Goal: Find specific page/section: Locate a particular part of the current website

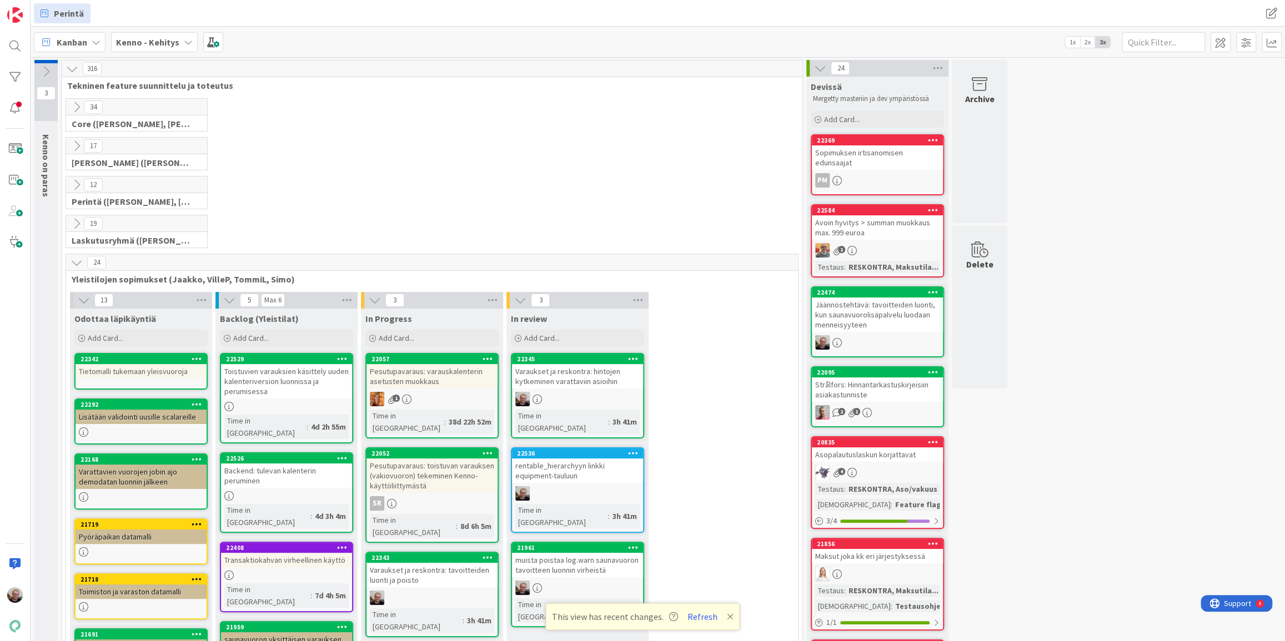
scroll to position [234, 0]
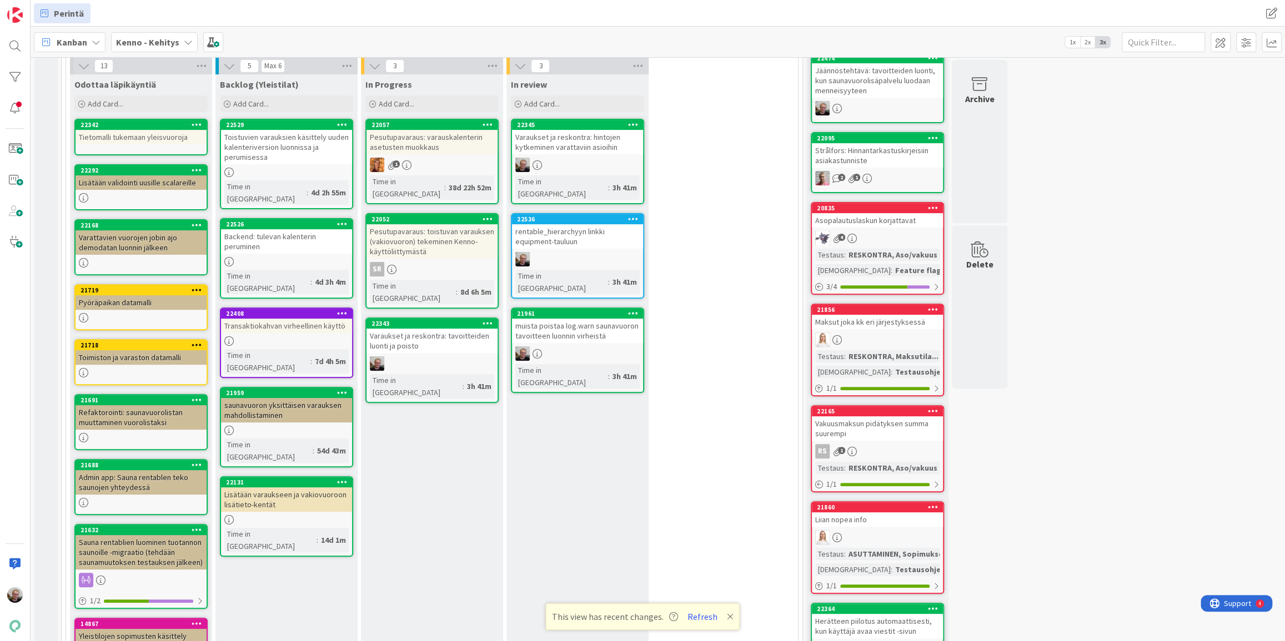
click at [165, 49] on div "Kenno - Kehitys" at bounding box center [154, 42] width 87 height 20
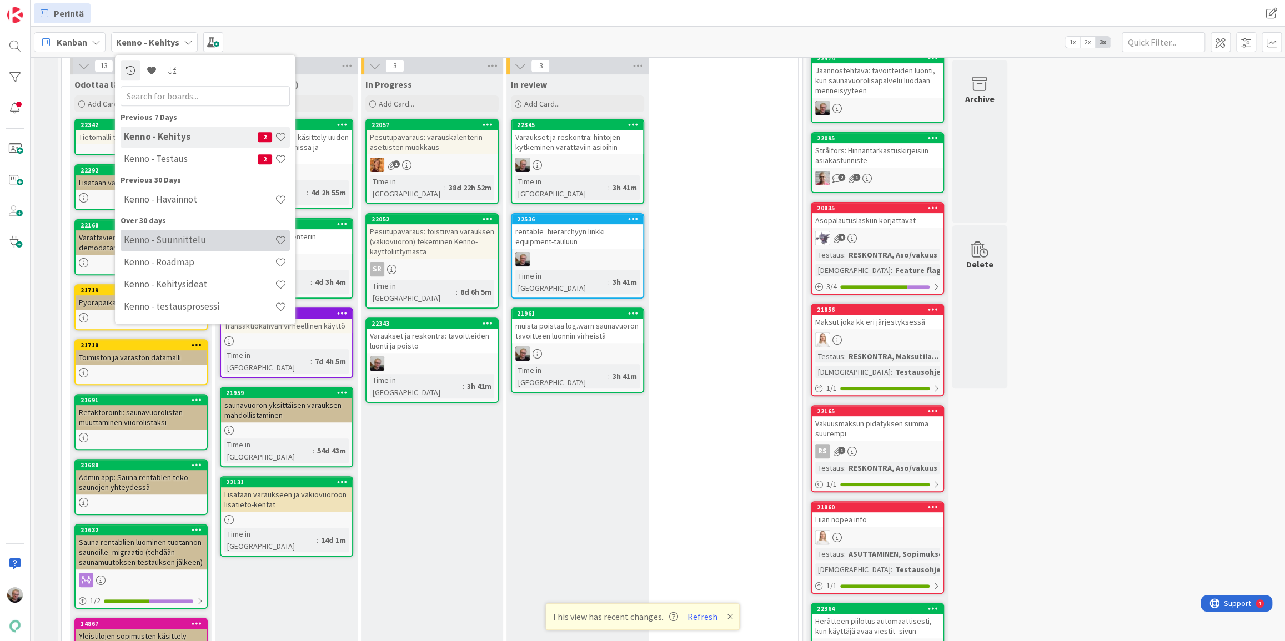
click at [199, 245] on h4 "Kenno - Suunnittelu" at bounding box center [199, 239] width 151 height 11
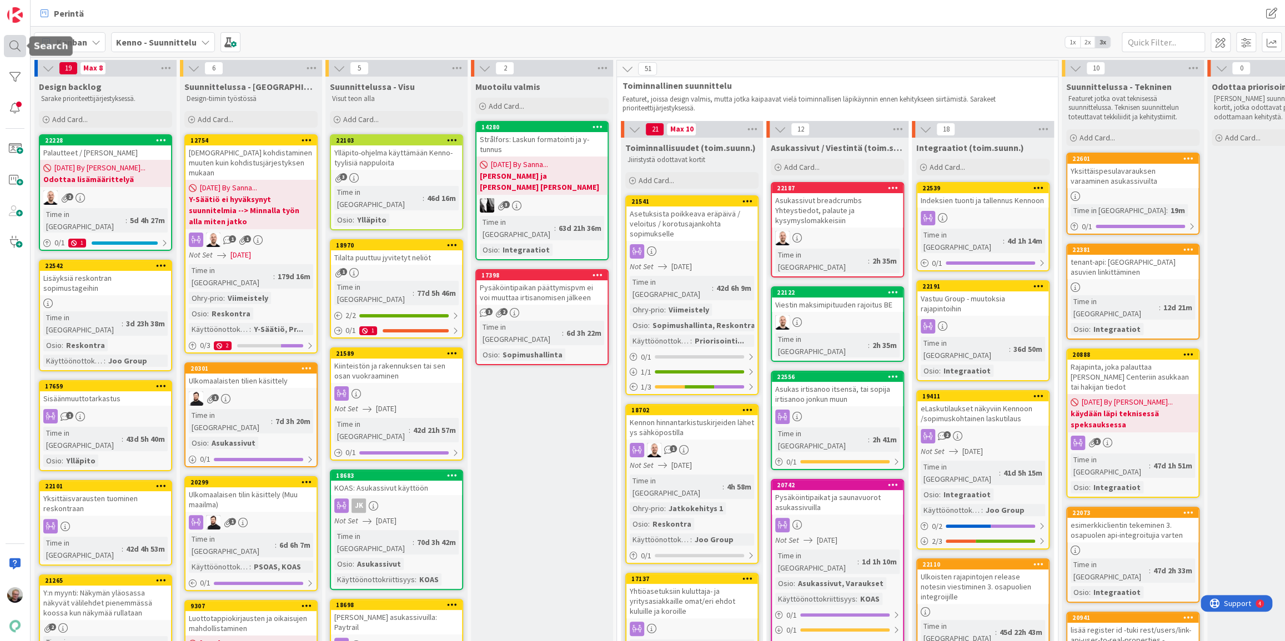
click at [16, 54] on div at bounding box center [15, 46] width 22 height 22
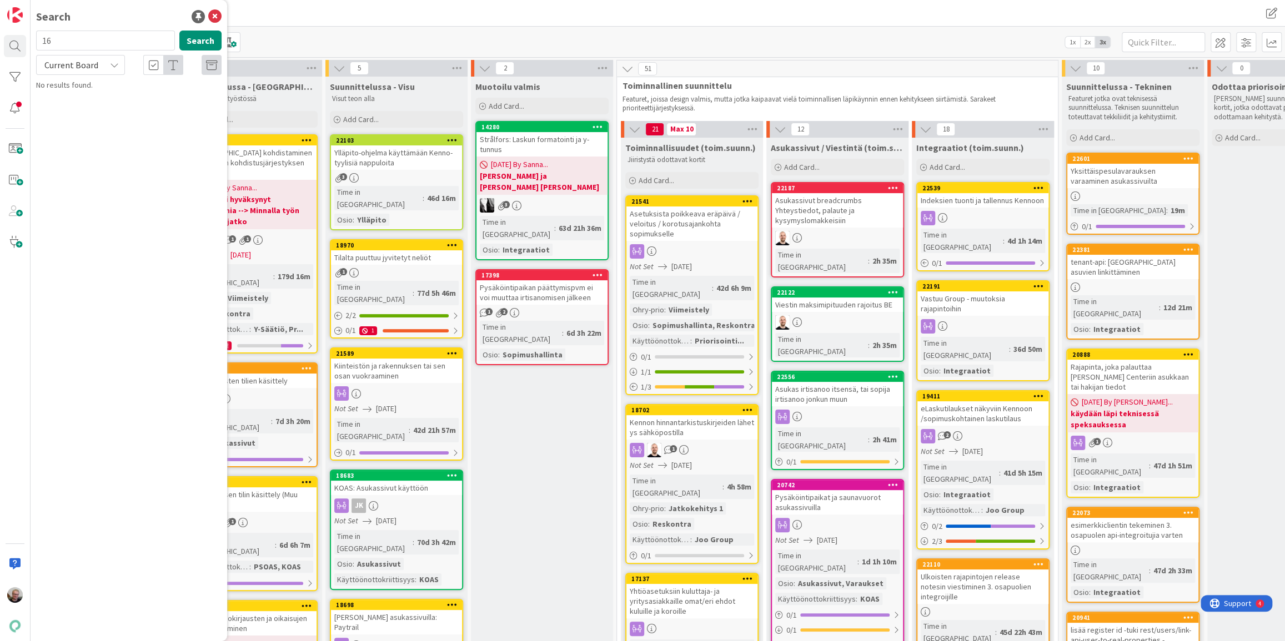
type input "1"
click at [151, 38] on input "yhtiöasetu" at bounding box center [105, 41] width 139 height 20
click at [151, 38] on input "yhtiöasetukset" at bounding box center [105, 41] width 139 height 20
type input "y"
type input "reskontra"
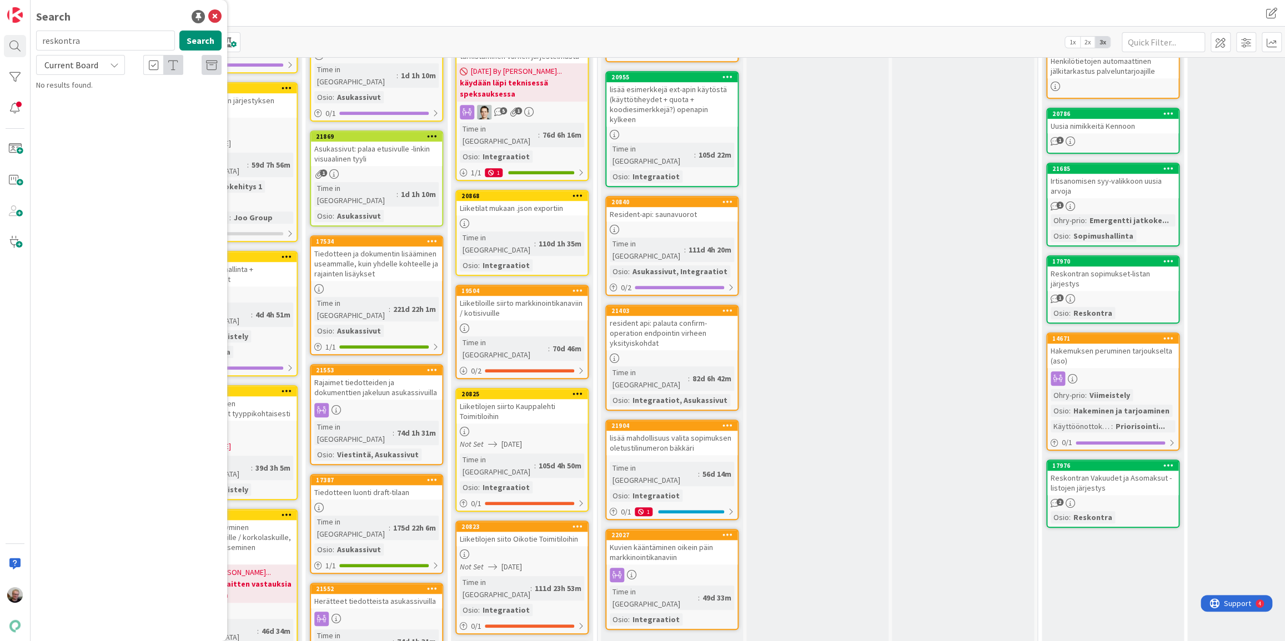
scroll to position [656, 0]
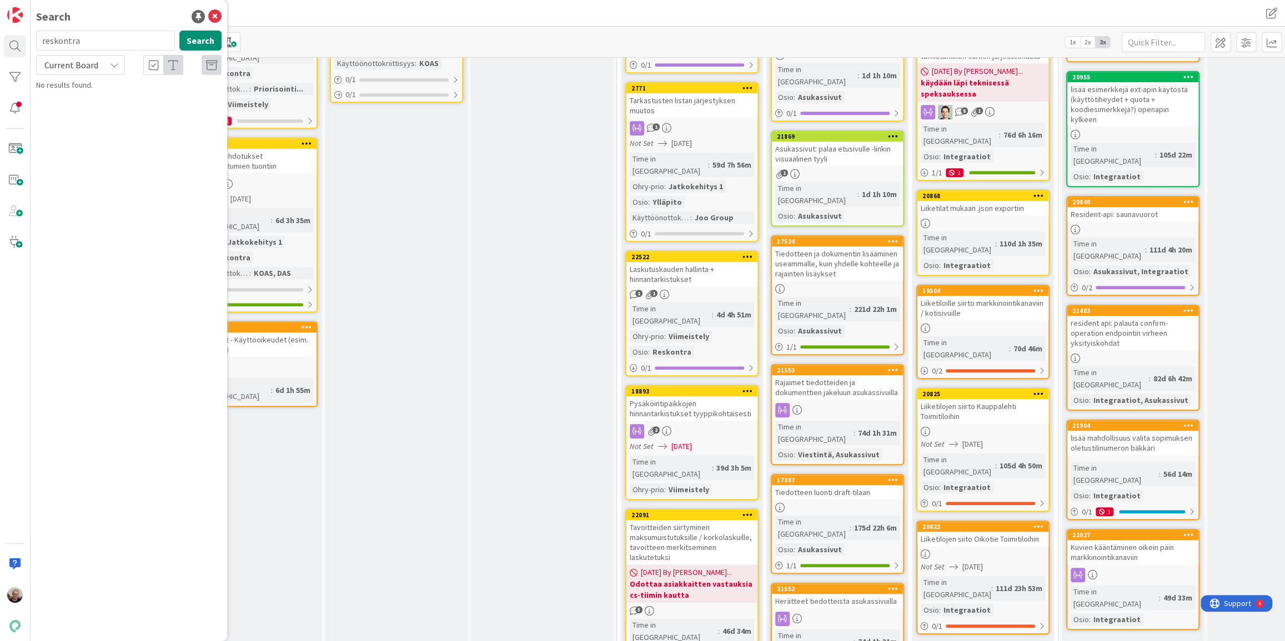
drag, startPoint x: 722, startPoint y: 634, endPoint x: 402, endPoint y: 466, distance: 361.1
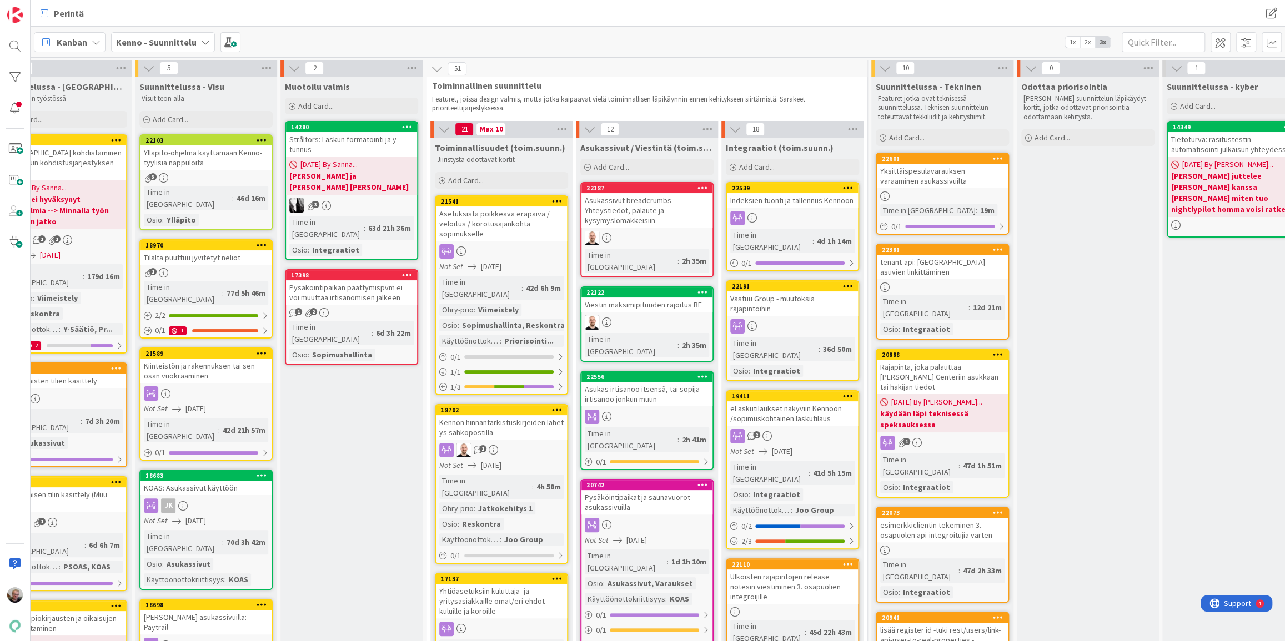
scroll to position [0, 172]
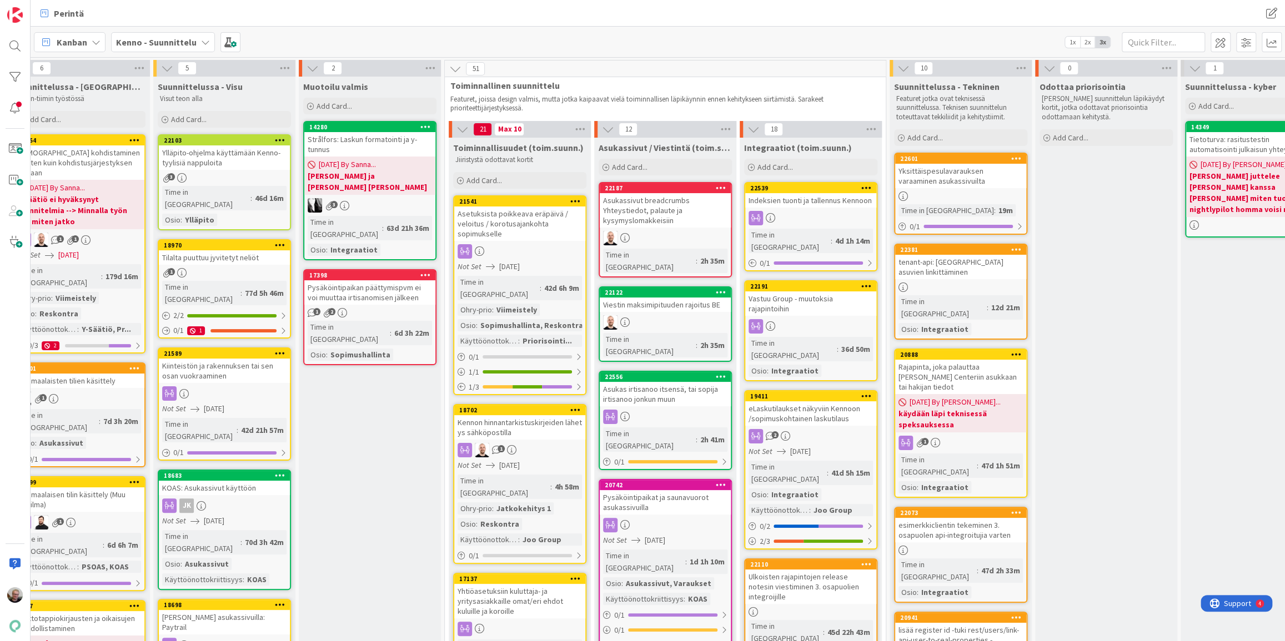
click at [162, 48] on span "Kenno - Suunnittelu" at bounding box center [156, 42] width 81 height 13
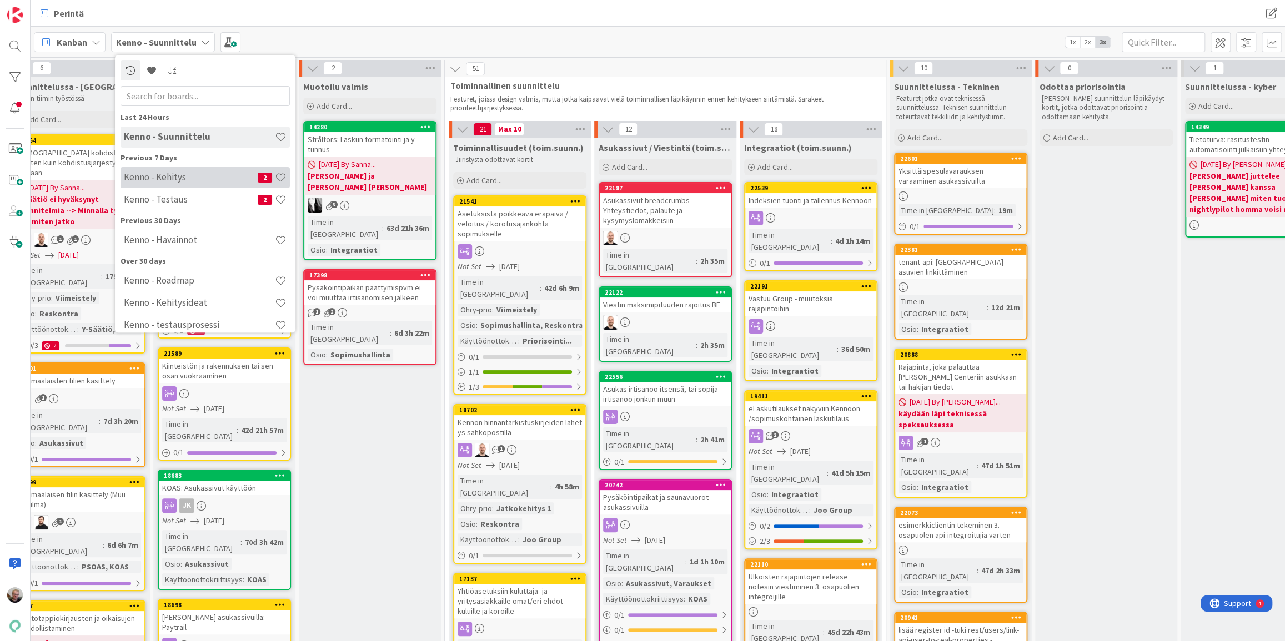
click at [191, 179] on h4 "Kenno - Kehitys" at bounding box center [191, 177] width 134 height 11
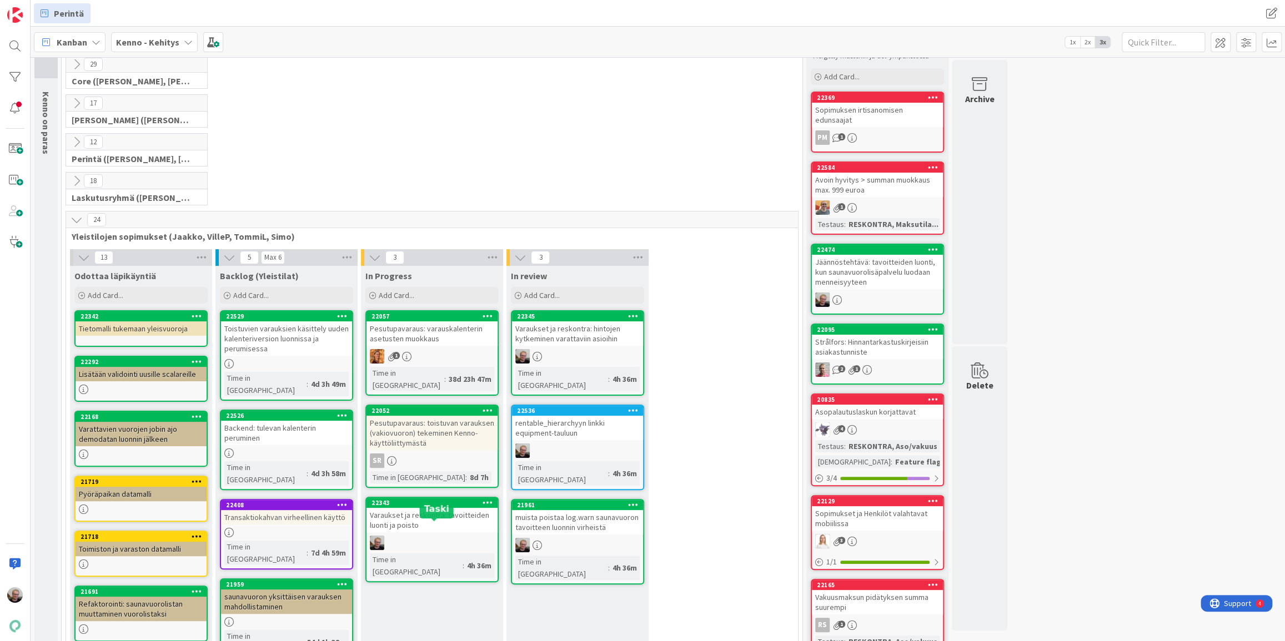
scroll to position [151, 0]
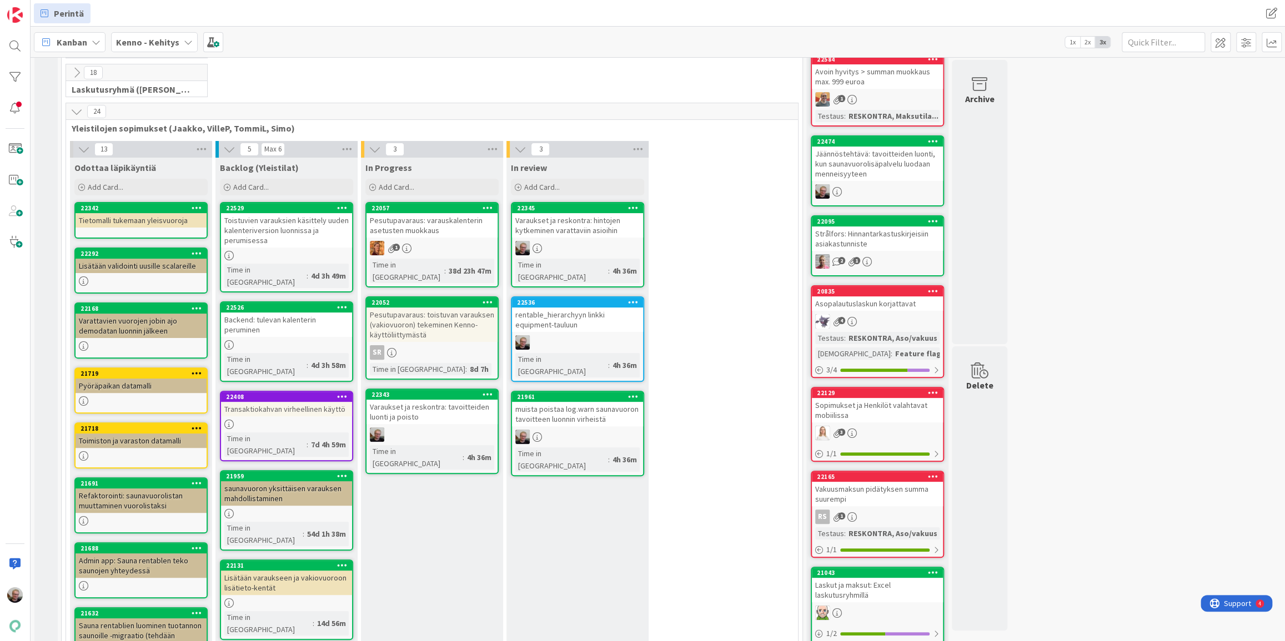
drag, startPoint x: 483, startPoint y: 47, endPoint x: 461, endPoint y: 463, distance: 416.5
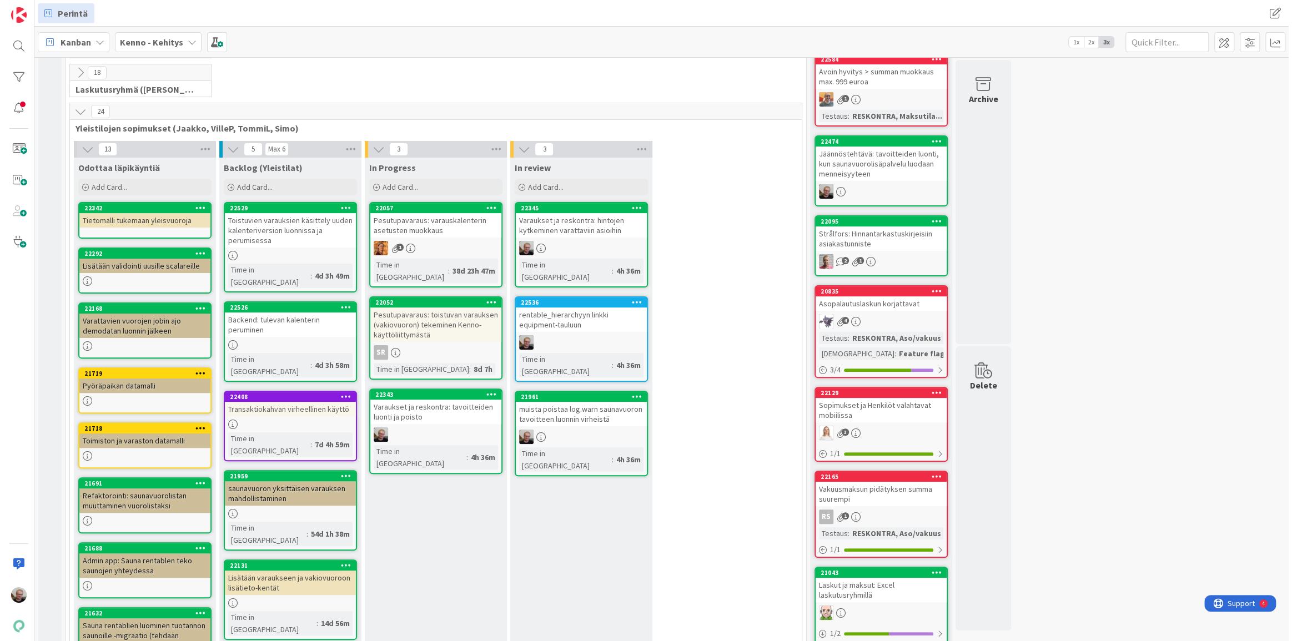
scroll to position [101, 0]
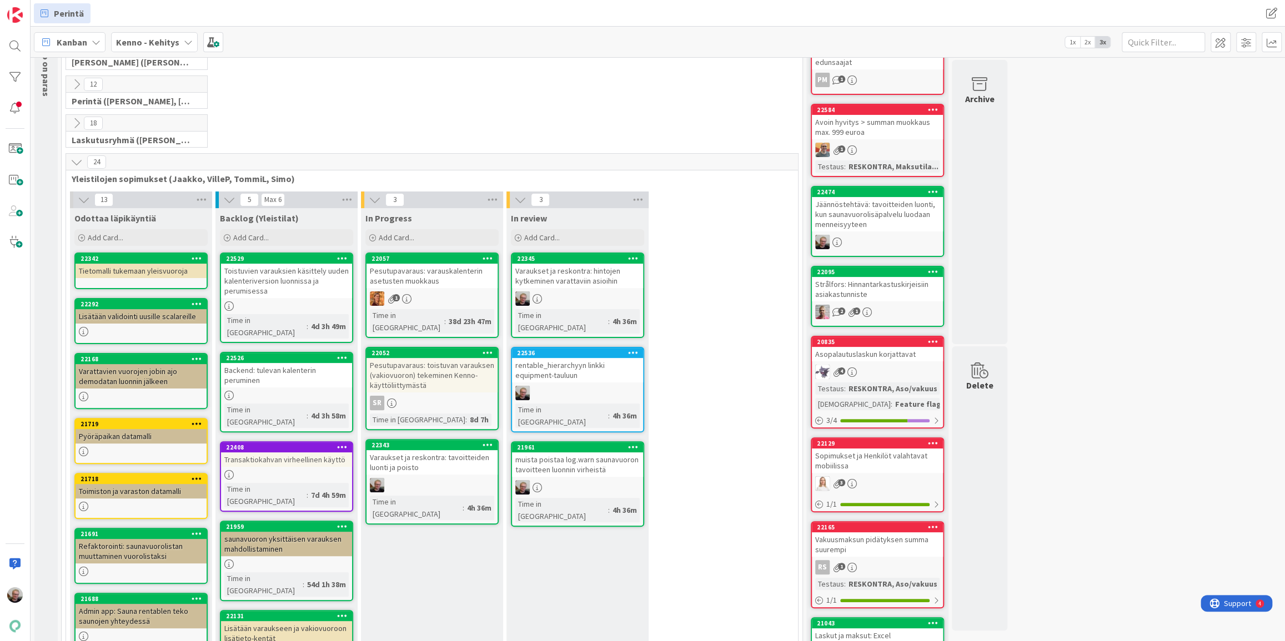
click at [428, 458] on div "Varaukset ja reskontra: tavoitteiden luonti ja poisto" at bounding box center [431, 462] width 131 height 24
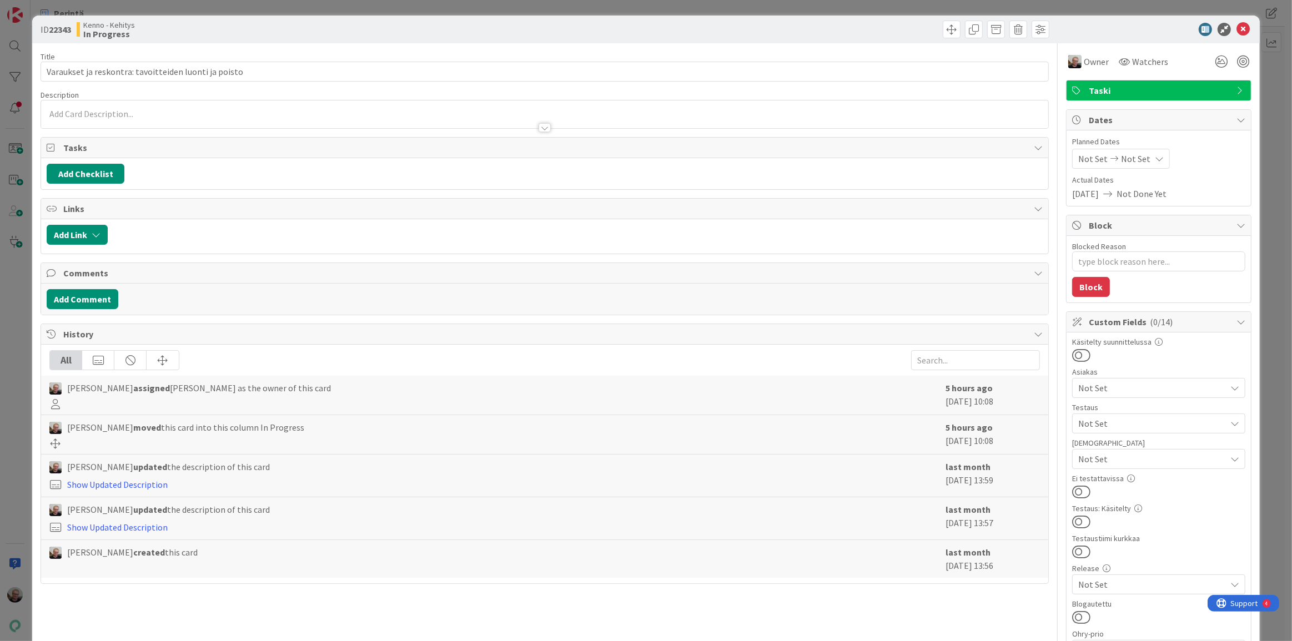
type textarea "x"
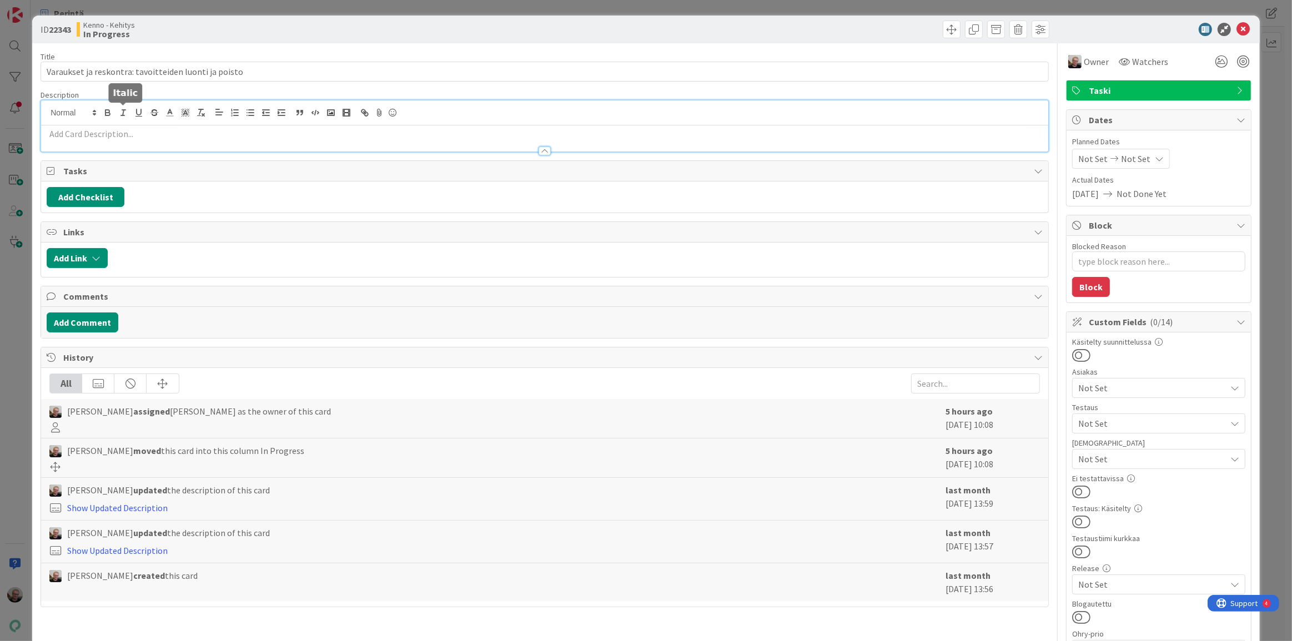
click at [115, 106] on div at bounding box center [544, 126] width 1007 height 51
click at [1237, 28] on icon at bounding box center [1243, 29] width 13 height 13
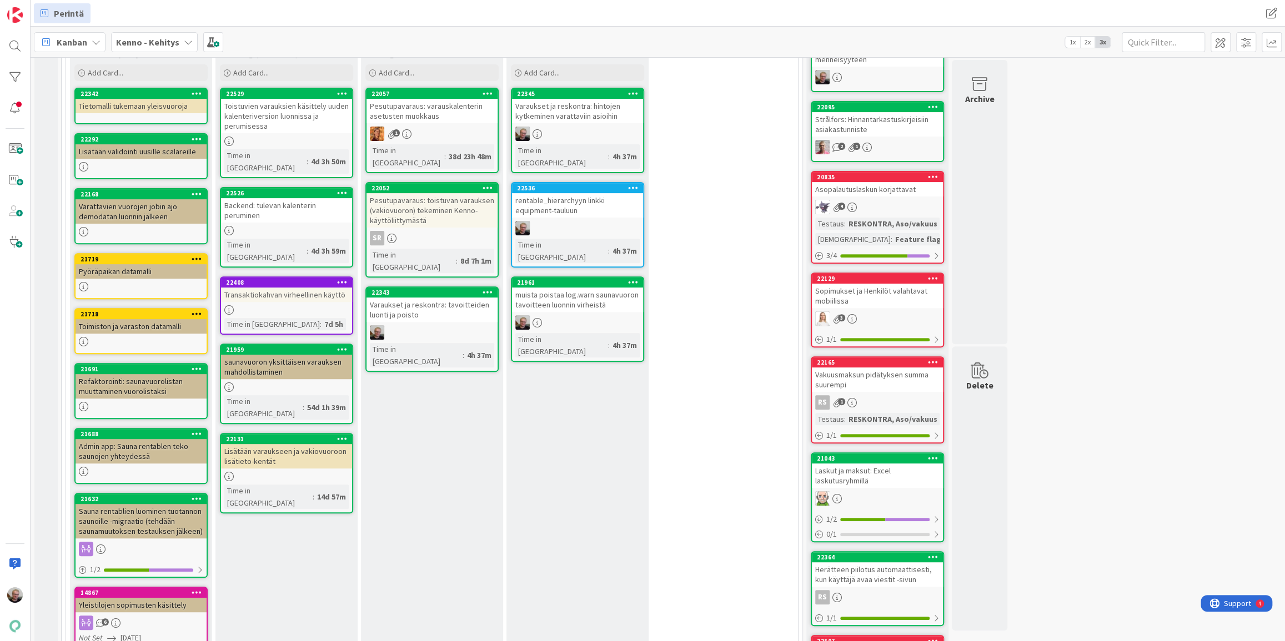
scroll to position [404, 0]
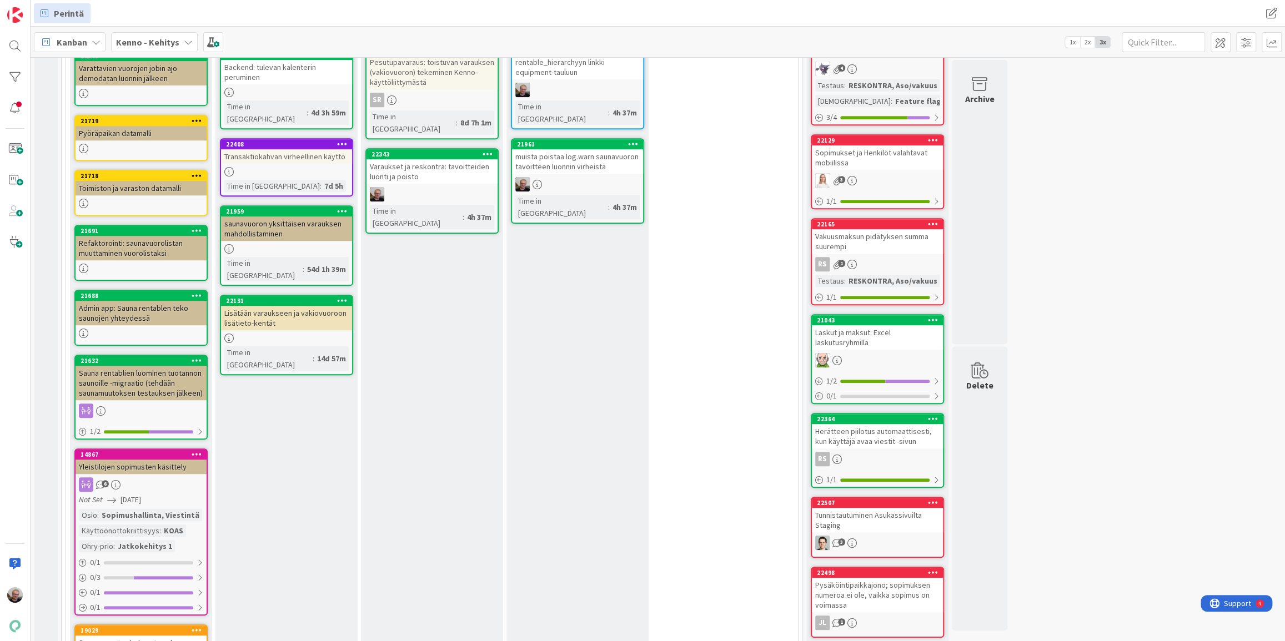
click at [540, 606] on div "In review Add Card... 22345 Varaukset ja reskontra: hintojen kytkeminen varatta…" at bounding box center [577, 485] width 142 height 1161
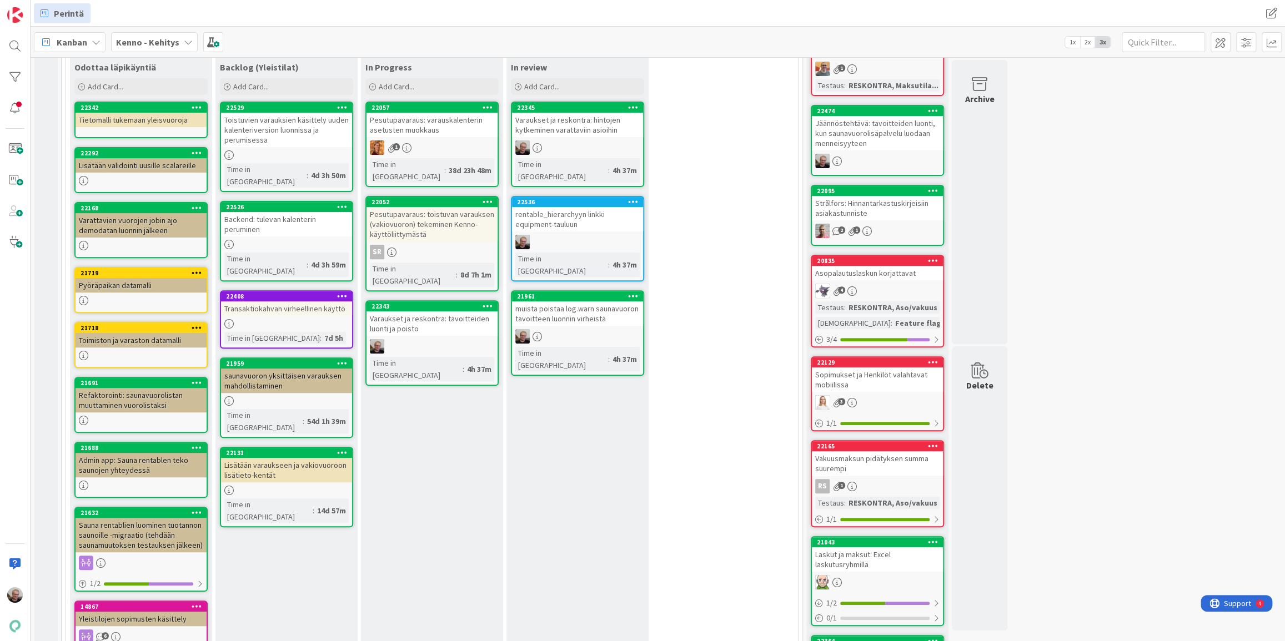
scroll to position [252, 0]
